Goal: Transaction & Acquisition: Obtain resource

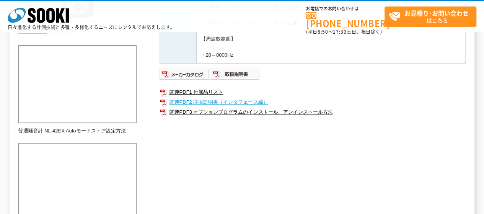
scroll to position [191, 0]
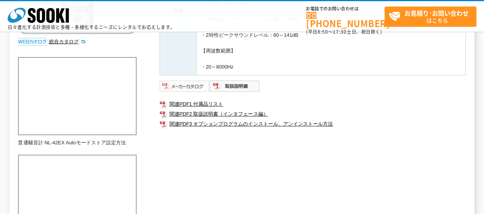
click at [184, 82] on img at bounding box center [185, 86] width 50 height 12
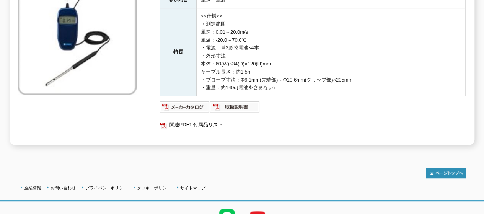
scroll to position [191, 0]
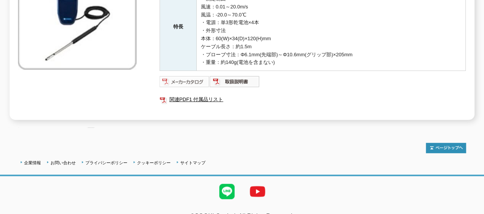
click at [191, 77] on img at bounding box center [185, 81] width 50 height 12
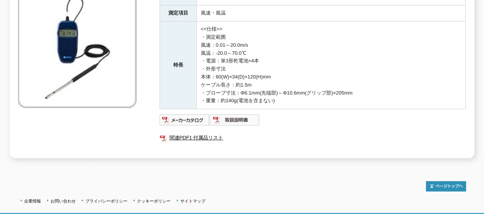
click at [129, 107] on div "メーカー 日本カノマックス 測定項目 風速・風温 特長 <<仕様>> ・測定範囲 風速：0.01～20.0m/s 風温：-20.0～70.0℃ ・電源：単3形…" at bounding box center [242, 66] width 448 height 184
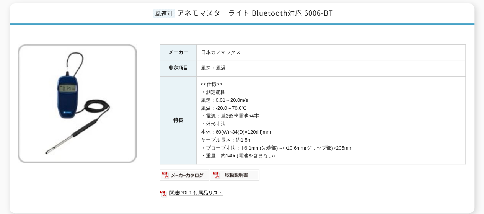
scroll to position [0, 0]
